Goal: Task Accomplishment & Management: Manage account settings

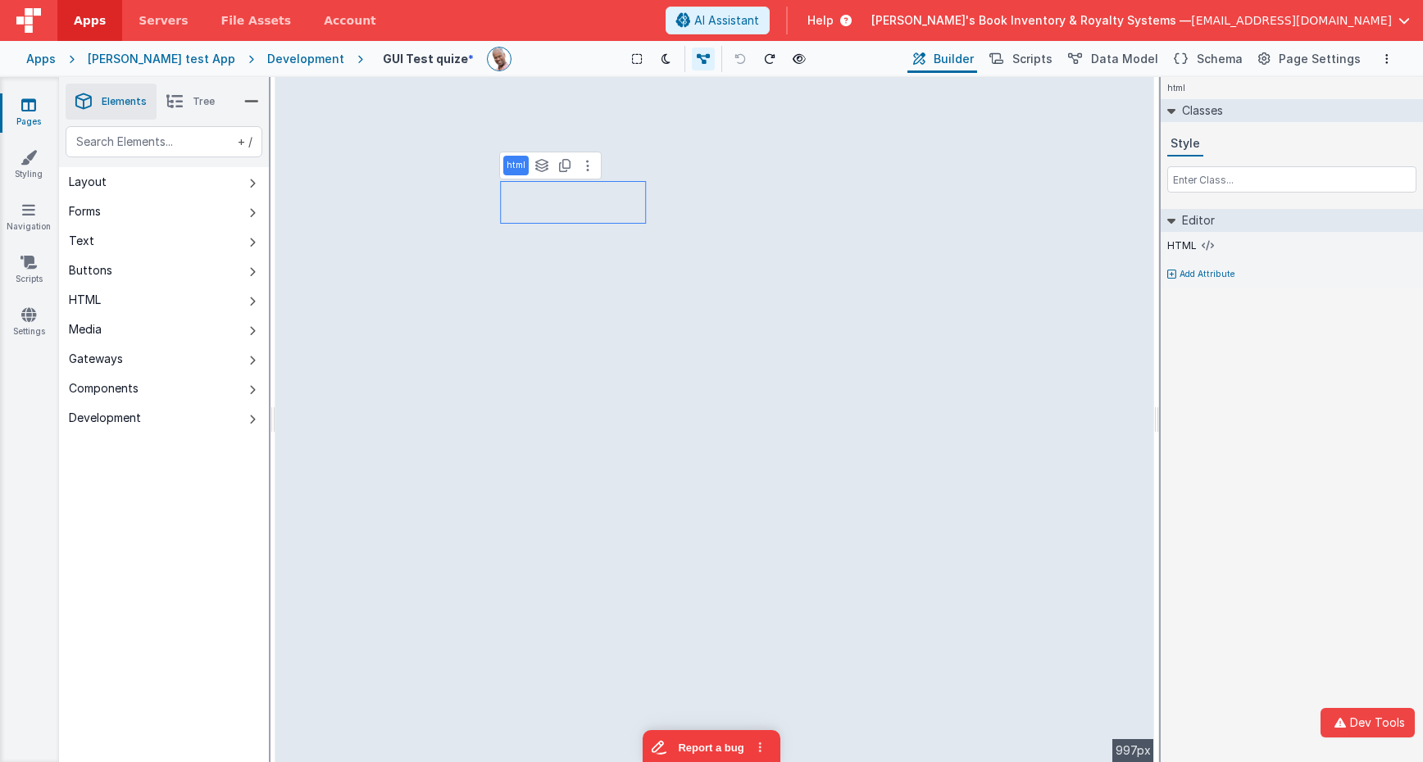
click at [1271, 405] on div "html Classes Style Editor HTML Add Attribute DEV: Focus DEV: builderToggleCondi…" at bounding box center [1292, 419] width 262 height 685
drag, startPoint x: 198, startPoint y: 107, endPoint x: 183, endPoint y: 132, distance: 28.7
click at [198, 107] on span "Tree" at bounding box center [204, 101] width 22 height 13
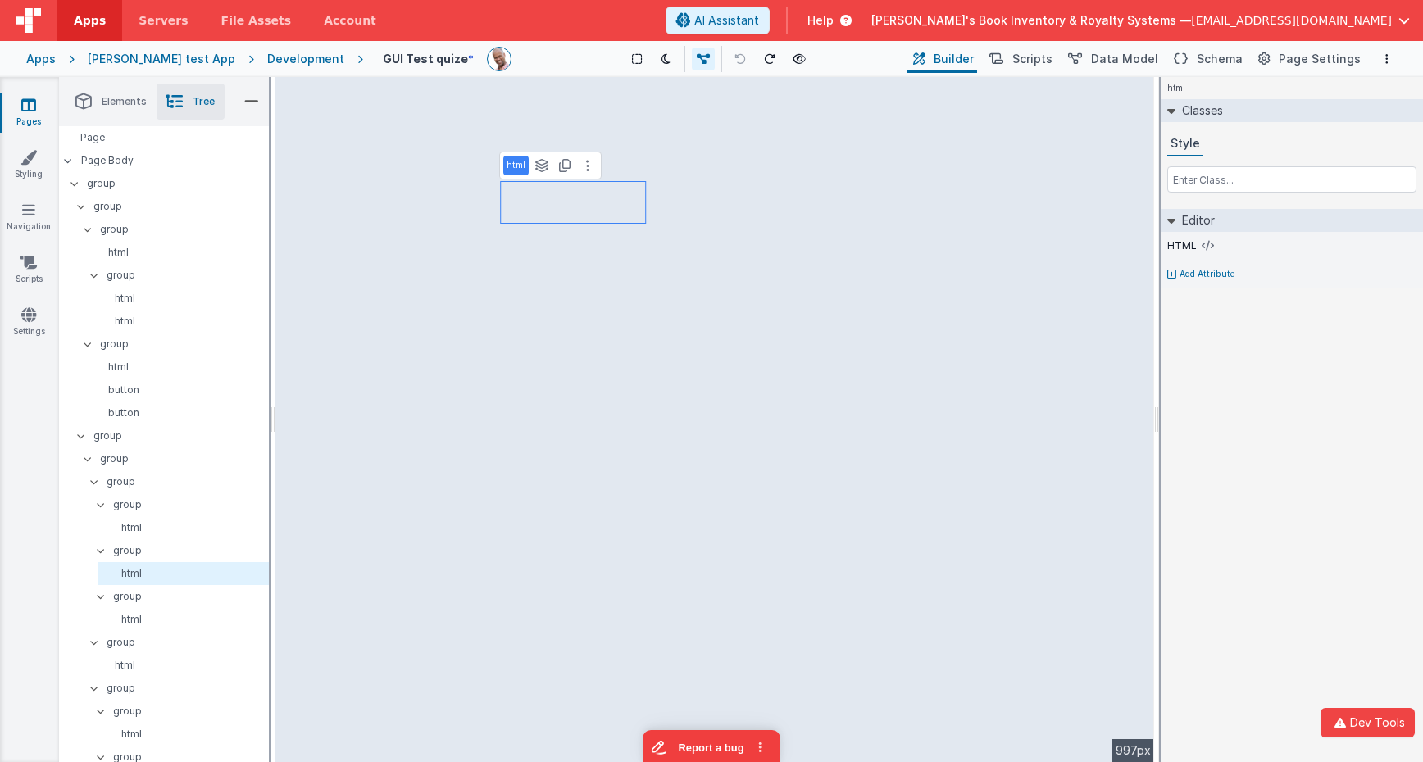
click at [1396, 458] on div "html Classes Style Editor HTML Add Attribute DEV: Focus DEV: builderToggleCondi…" at bounding box center [1292, 419] width 262 height 685
click at [290, 59] on div "Development" at bounding box center [305, 59] width 77 height 16
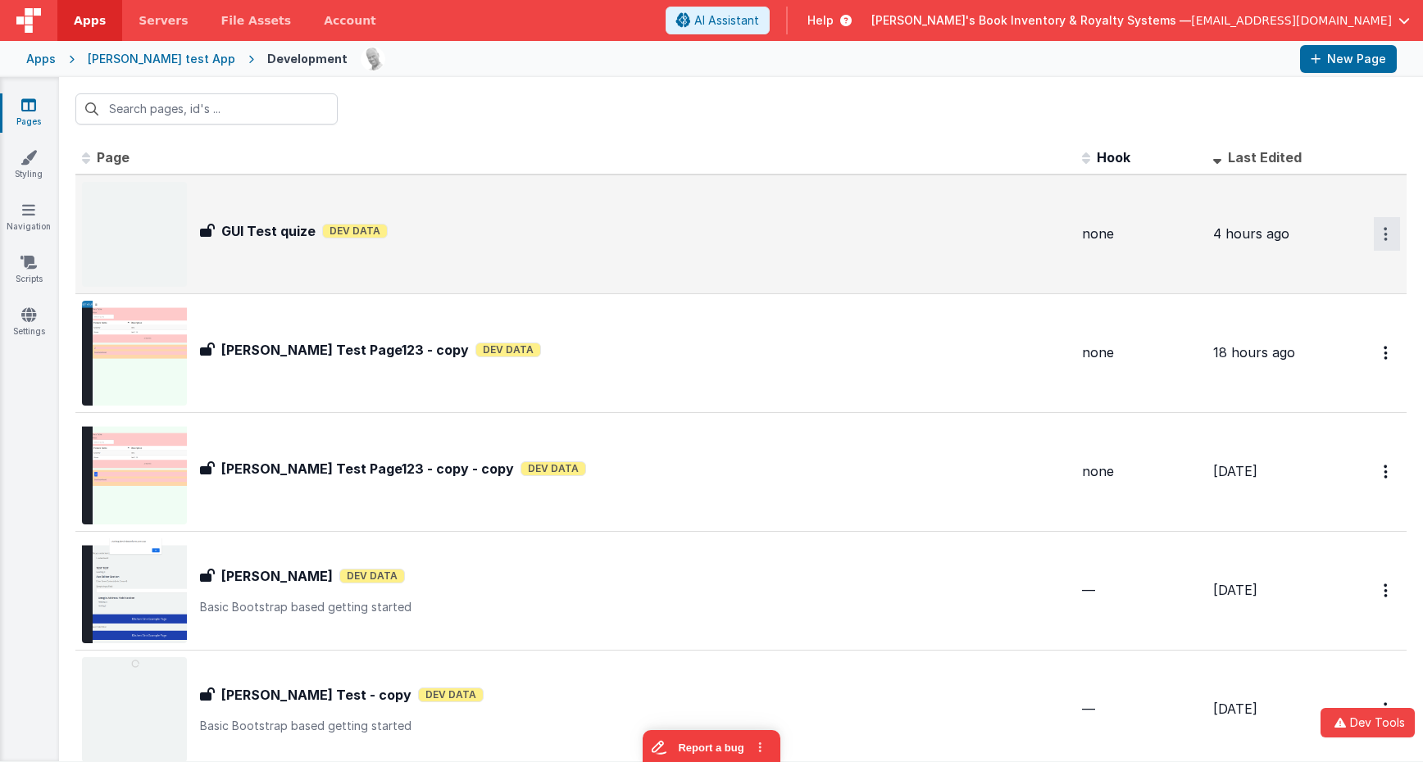
click at [1385, 237] on icon "Options" at bounding box center [1386, 234] width 4 height 14
click at [1060, 234] on button at bounding box center [711, 381] width 1423 height 762
click at [494, 237] on div "GUI Test quize Dev Data" at bounding box center [634, 231] width 869 height 20
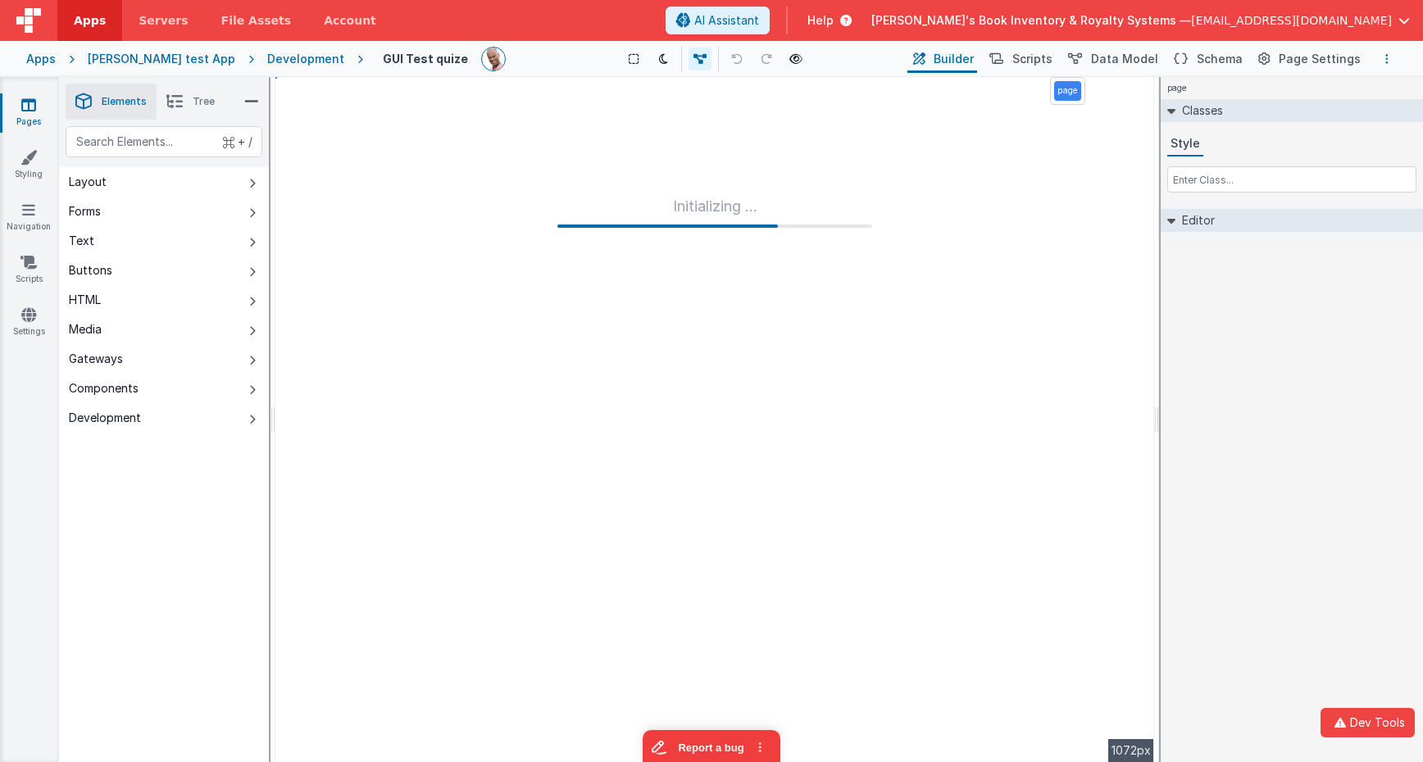
click at [1390, 57] on button "Options" at bounding box center [1387, 59] width 20 height 20
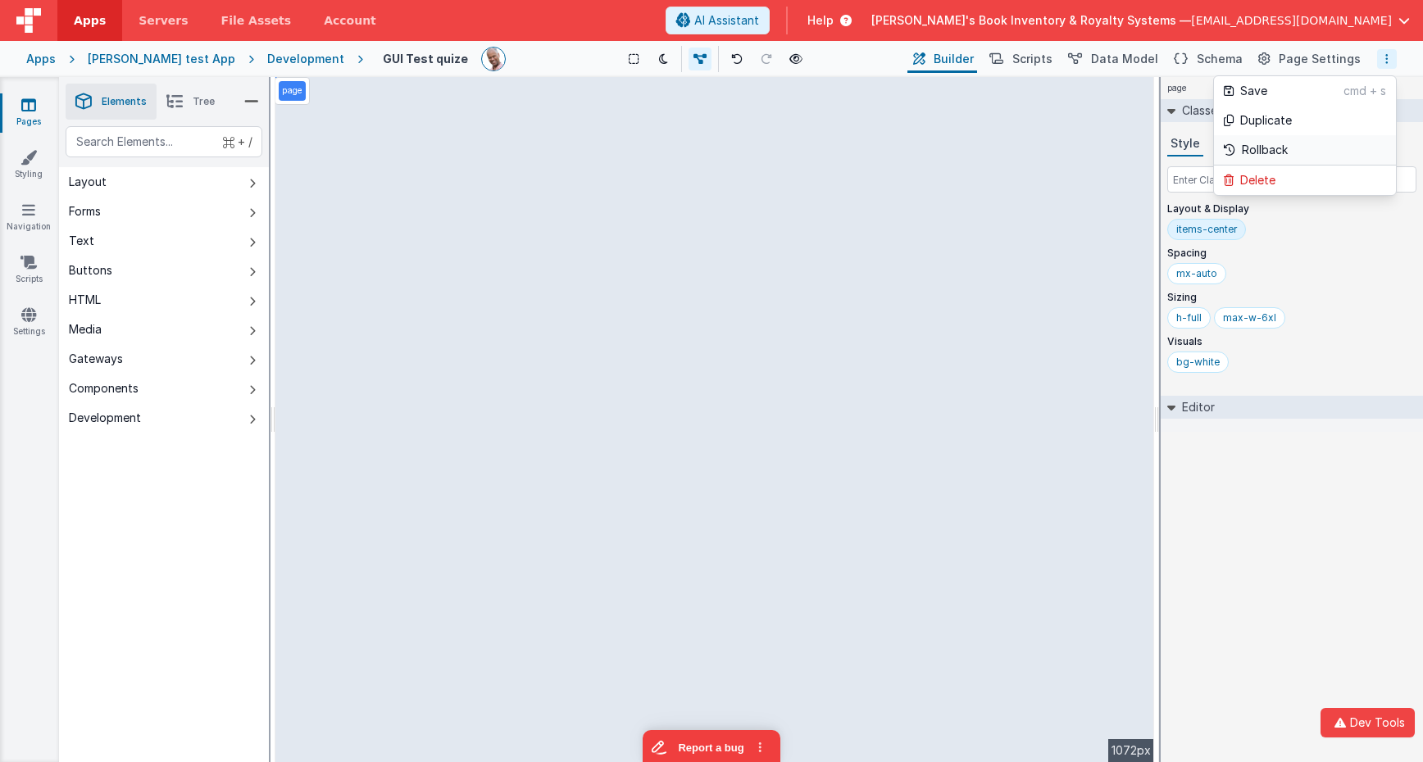
click at [1284, 144] on p "Rollback" at bounding box center [1265, 150] width 46 height 16
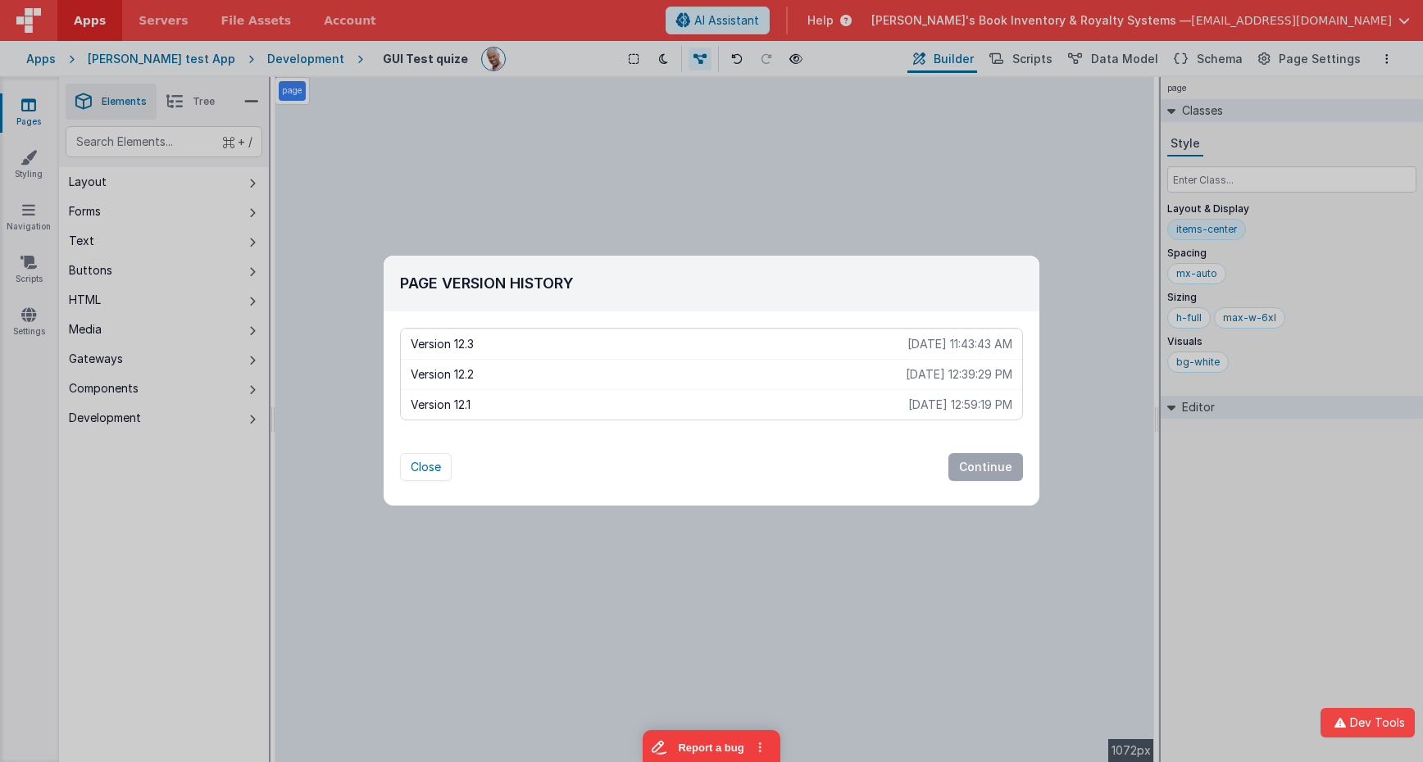
click at [556, 407] on p "Version 12.1" at bounding box center [660, 405] width 498 height 16
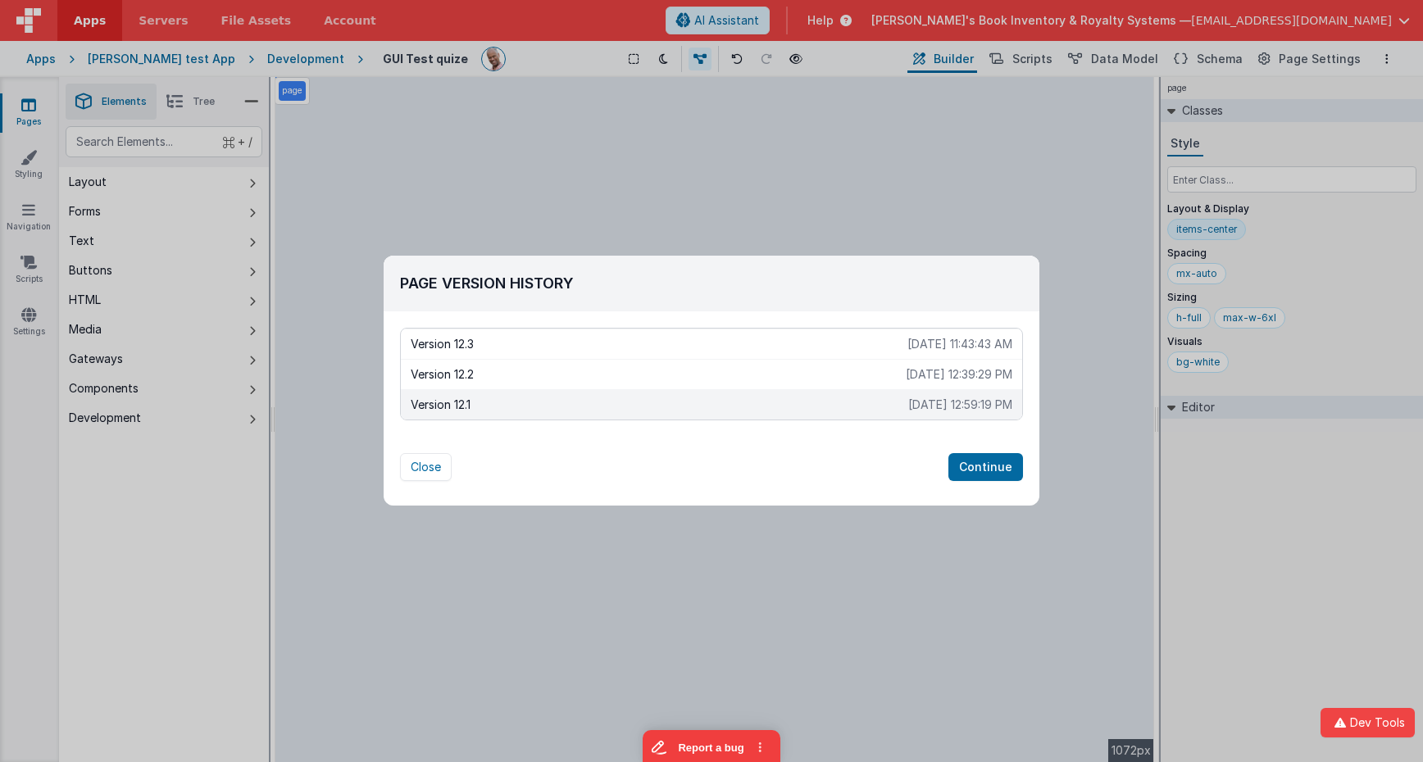
click at [560, 388] on div "Version 12.2 [DATE] 12:39:29 PM" at bounding box center [711, 374] width 621 height 30
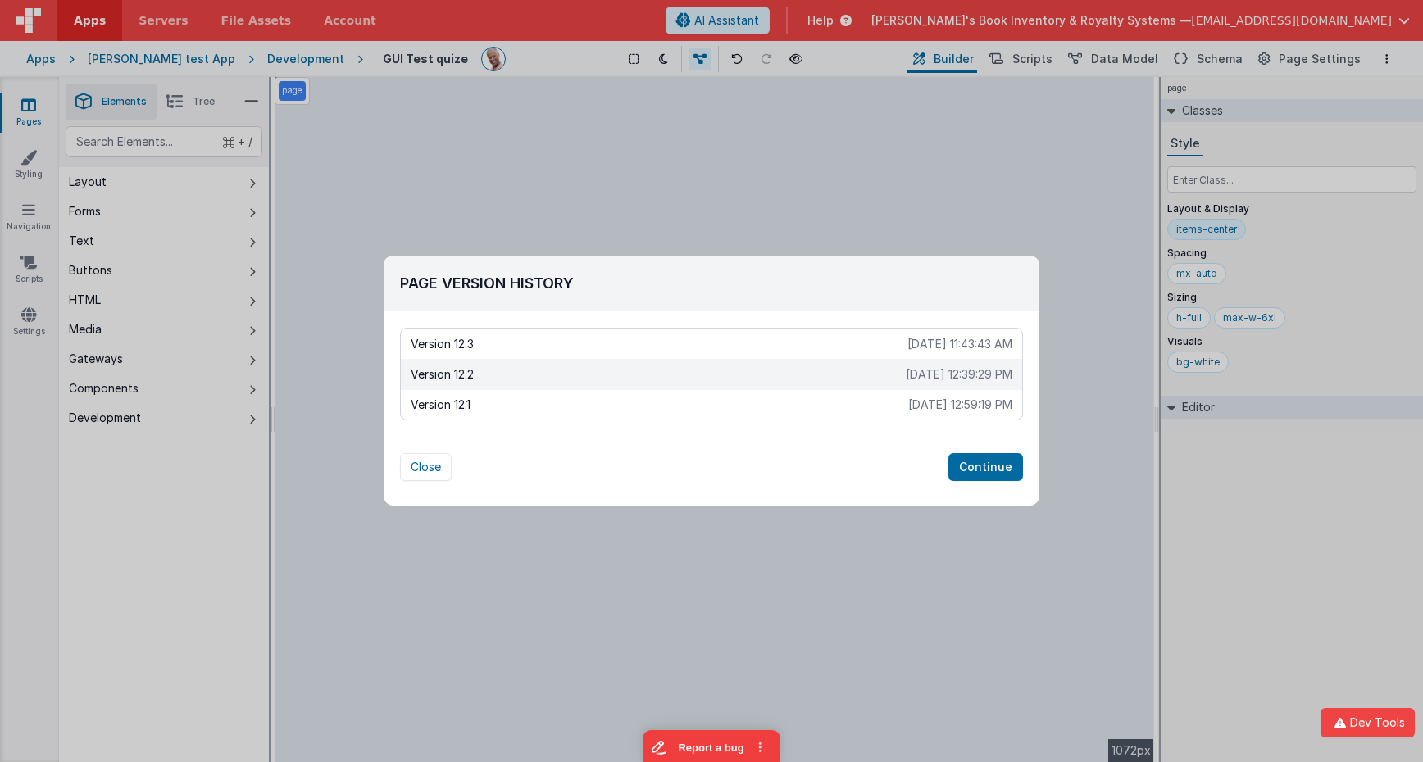
drag, startPoint x: 568, startPoint y: 425, endPoint x: 627, endPoint y: 419, distance: 59.3
click at [568, 425] on div "Page Version History Version 12.3 [DATE] 11:43:43 AM Version 12.2 [DATE] 12:39:…" at bounding box center [712, 373] width 656 height 234
click at [919, 399] on p "[DATE] 12:59:19 PM" at bounding box center [960, 405] width 104 height 16
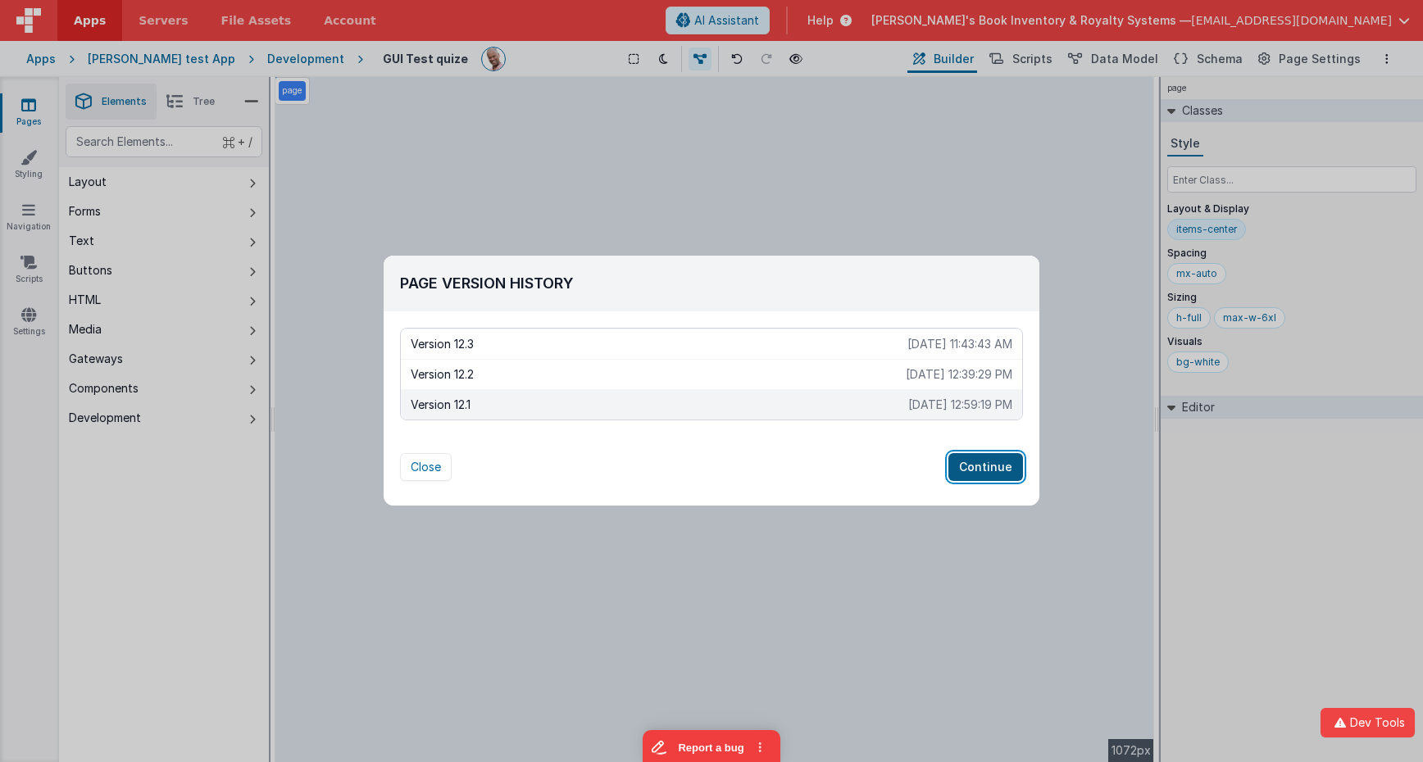
click at [1003, 466] on button "Continue" at bounding box center [985, 467] width 75 height 28
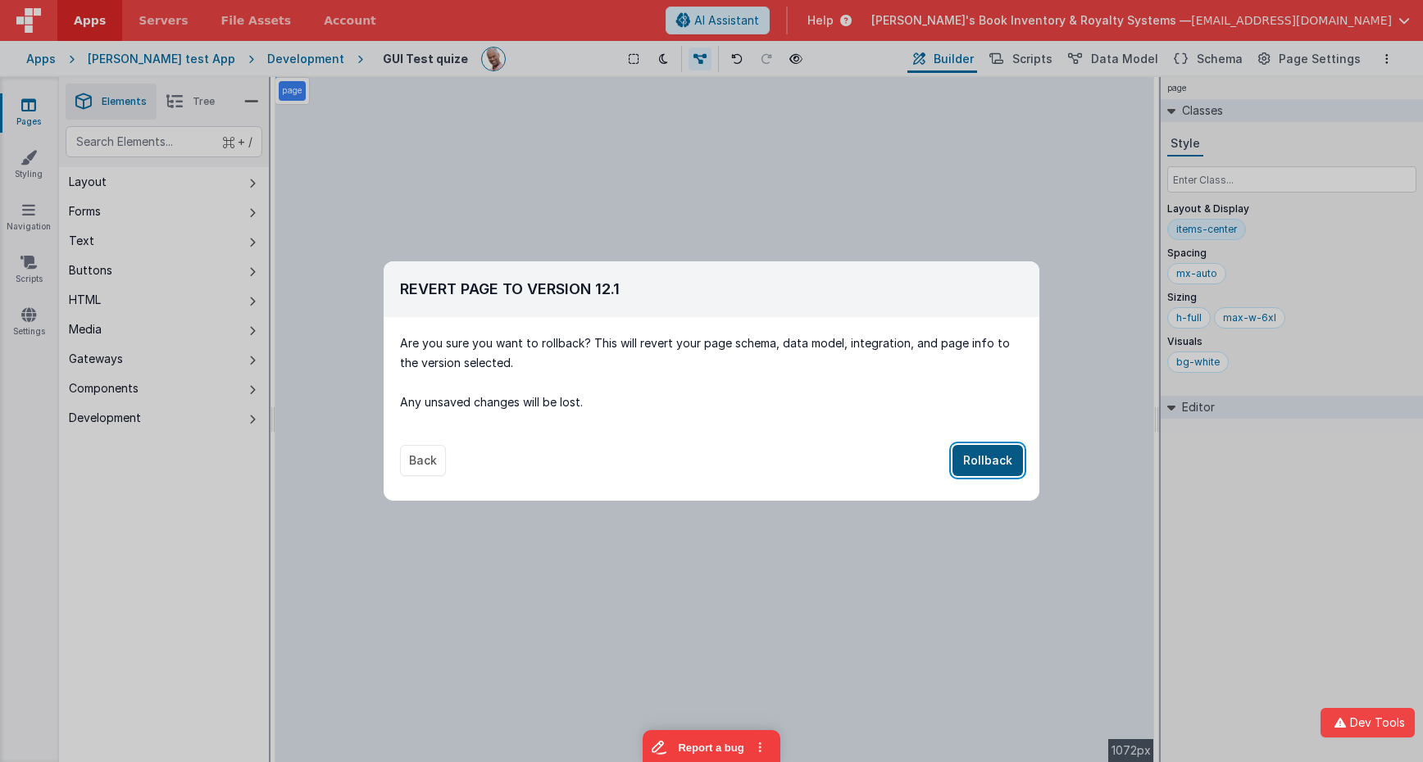
click at [970, 456] on button "Rollback" at bounding box center [987, 460] width 70 height 31
